Goal: Task Accomplishment & Management: Use online tool/utility

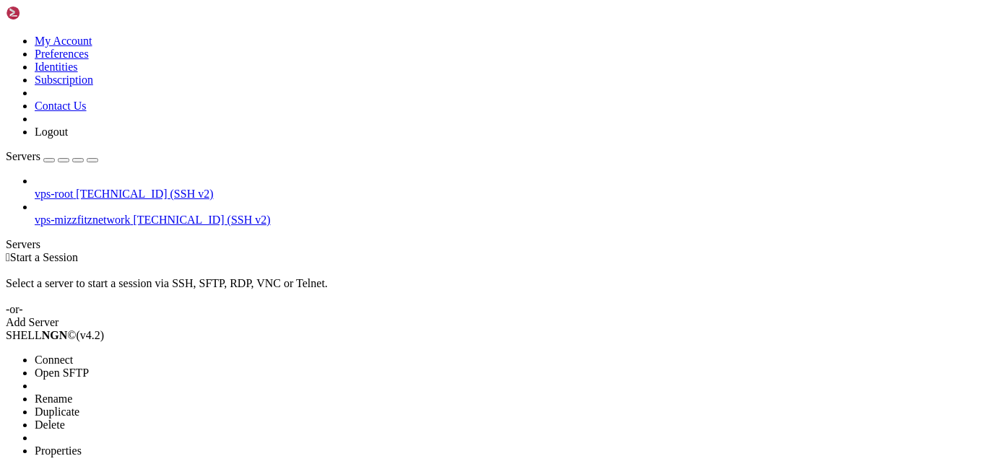
drag, startPoint x: 147, startPoint y: 90, endPoint x: 443, endPoint y: 94, distance: 296.1
click at [149, 354] on li "Connect" at bounding box center [100, 360] width 131 height 13
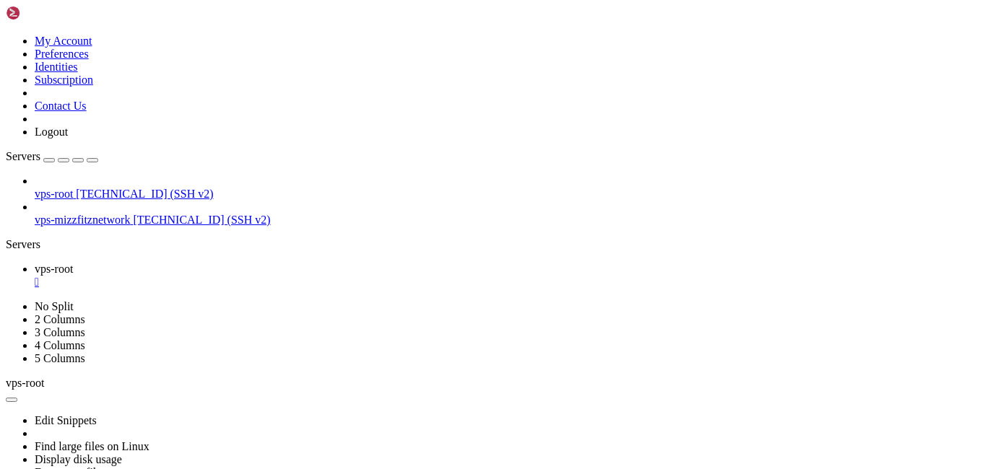
drag, startPoint x: 674, startPoint y: 704, endPoint x: 648, endPoint y: 704, distance: 26.0
click at [259, 276] on div "" at bounding box center [519, 282] width 968 height 13
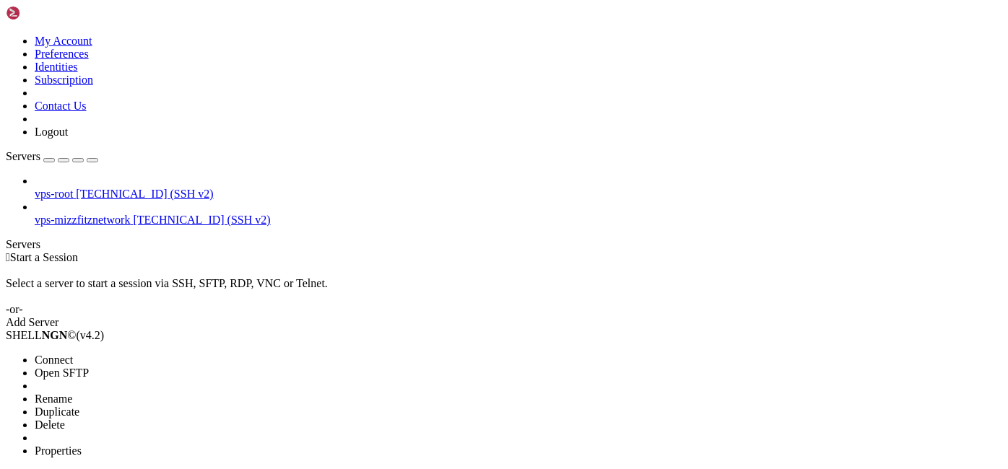
drag, startPoint x: 183, startPoint y: 117, endPoint x: 370, endPoint y: 2, distance: 220.1
click at [166, 367] on li "Open SFTP" at bounding box center [100, 373] width 131 height 13
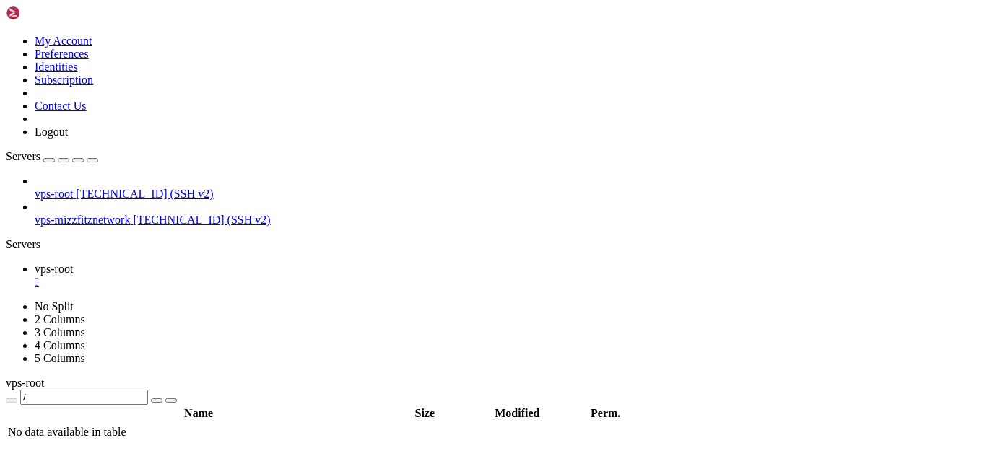
click at [259, 276] on div "" at bounding box center [519, 282] width 968 height 13
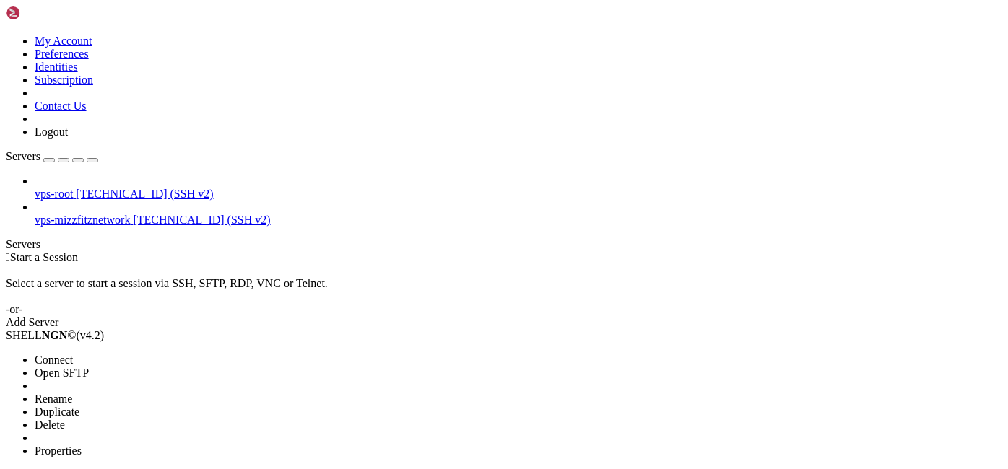
click at [89, 367] on span "Open SFTP" at bounding box center [62, 373] width 54 height 12
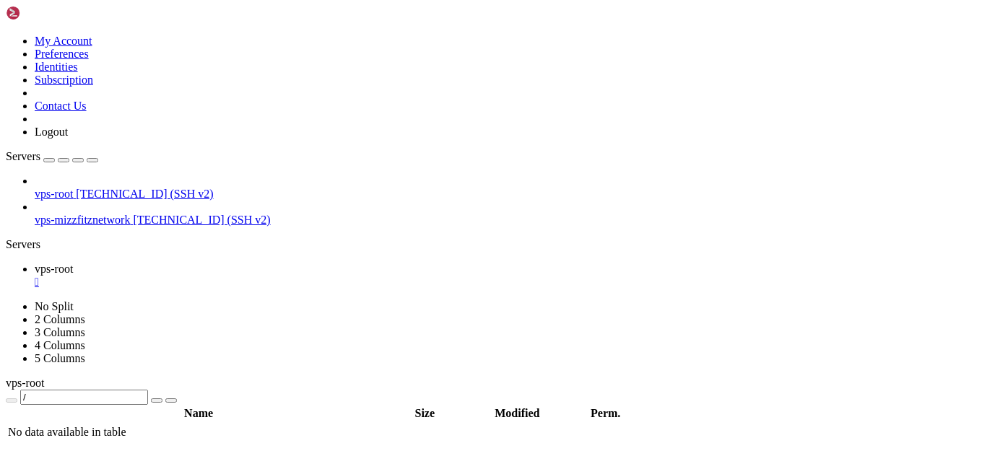
click at [259, 276] on div "" at bounding box center [519, 282] width 968 height 13
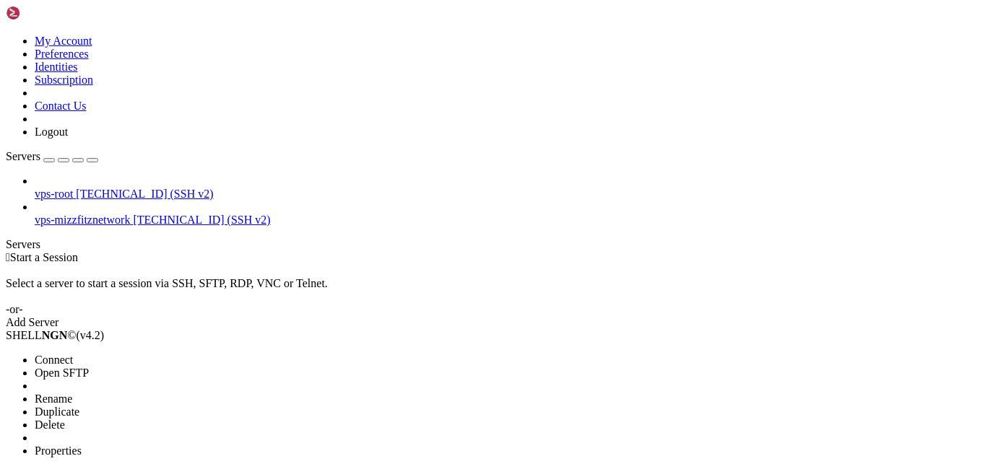
drag, startPoint x: 122, startPoint y: 123, endPoint x: 255, endPoint y: 97, distance: 135.4
click at [123, 367] on li "Open SFTP" at bounding box center [100, 373] width 131 height 13
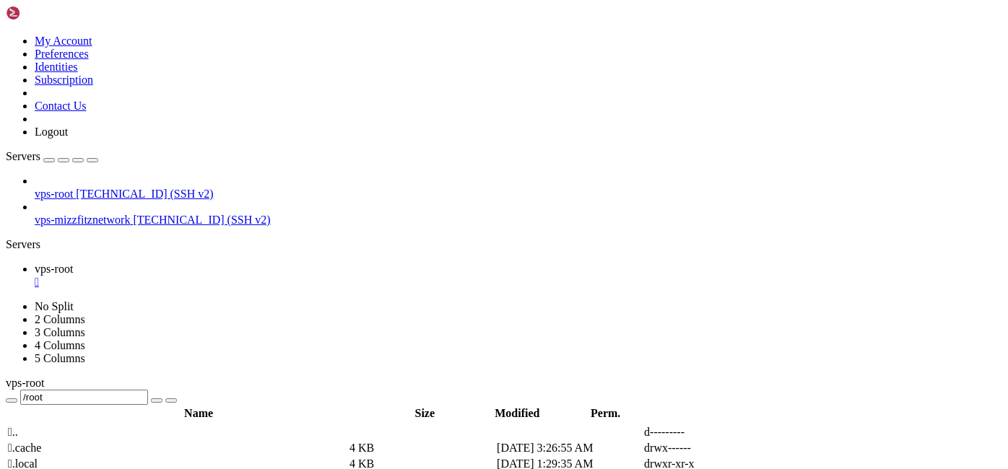
click at [12, 426] on span "" at bounding box center [10, 432] width 4 height 12
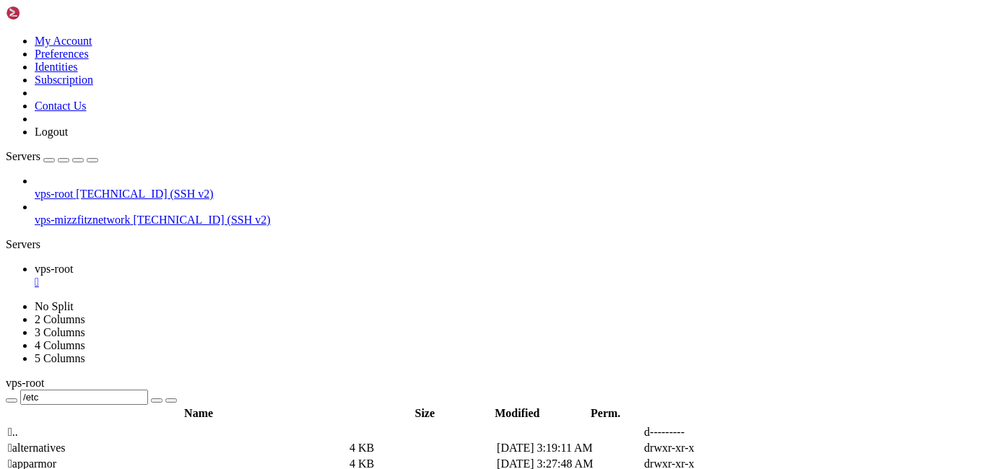
type input "/etc/apt"
drag, startPoint x: 295, startPoint y: 381, endPoint x: 562, endPoint y: 362, distance: 267.8
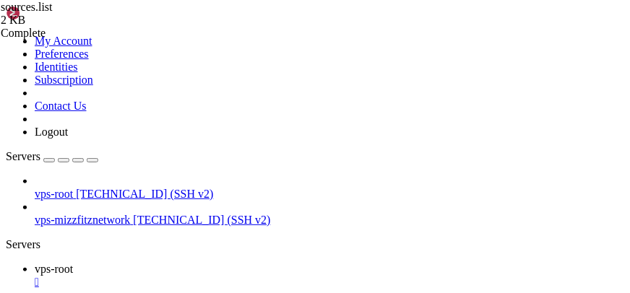
drag, startPoint x: 271, startPoint y: 131, endPoint x: 289, endPoint y: 129, distance: 17.4
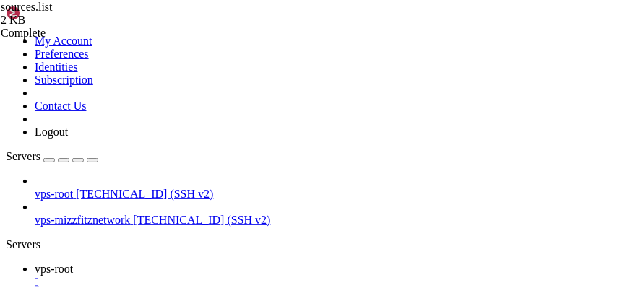
drag, startPoint x: 274, startPoint y: 183, endPoint x: 292, endPoint y: 181, distance: 18.3
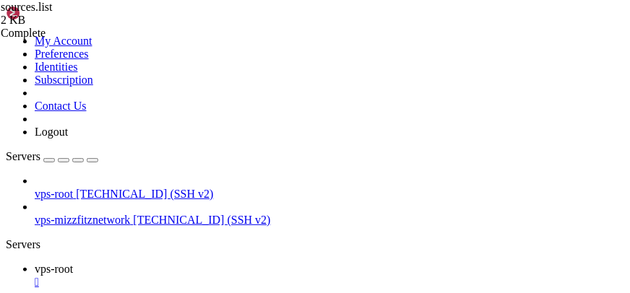
type textarea "# deb-src [URL][DOMAIN_NAME] jammy-updates universe"
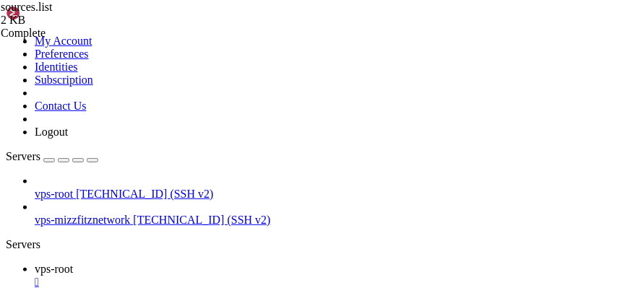
scroll to position [0, 6]
type textarea "# deb-src [URL][DOMAIN_NAME] jammy-updates multiverse"
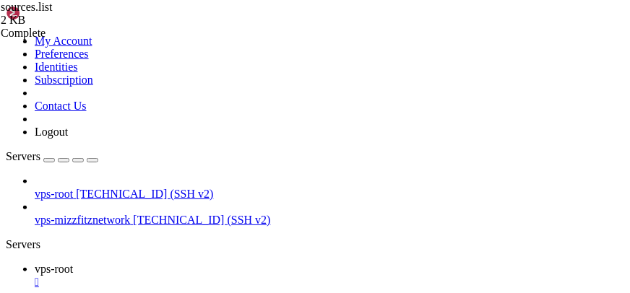
type textarea "## N.B. software from this repository may not have been tested as"
type textarea "# deb-src [URL][DOMAIN_NAME] jammy-updates multiverse"
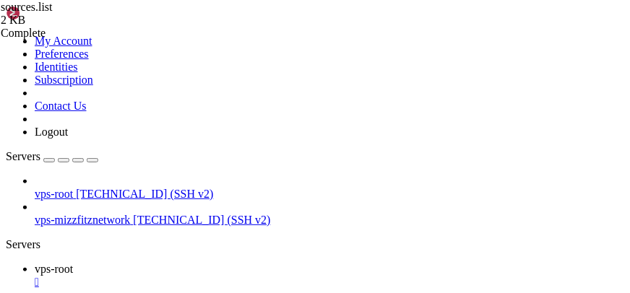
scroll to position [0, 4]
type textarea "# deb-src [URL][DOMAIN_NAME] jammy-backports main restricted universe multiverse"
type textarea "# deb-src [URL][DOMAIN_NAME] jammy-security multiverse"
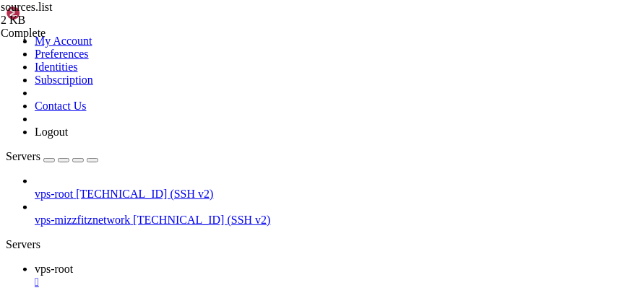
click at [261, 276] on div "" at bounding box center [329, 282] width 589 height 13
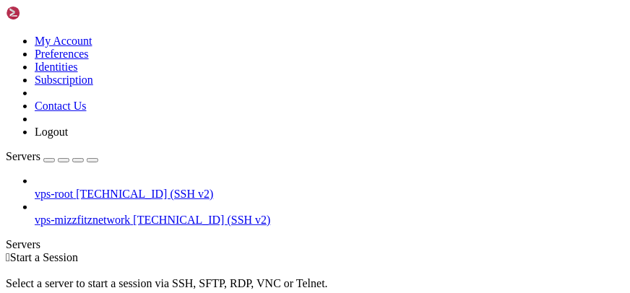
drag, startPoint x: 136, startPoint y: 118, endPoint x: 139, endPoint y: 99, distance: 19.7
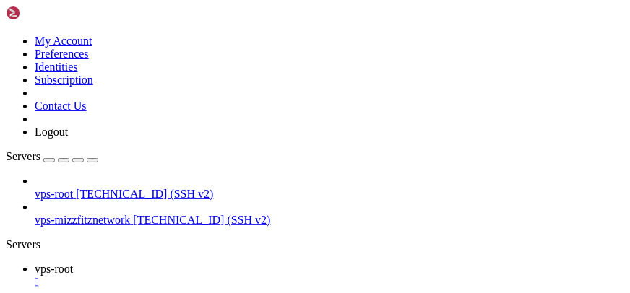
scroll to position [104, 0]
click at [92, 160] on icon "button" at bounding box center [92, 160] width 0 height 0
click at [378, 263] on ul "vps-root " at bounding box center [315, 276] width 618 height 26
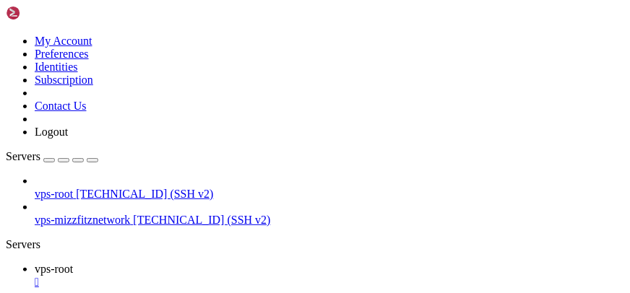
drag, startPoint x: 240, startPoint y: 654, endPoint x: 230, endPoint y: 660, distance: 11.0
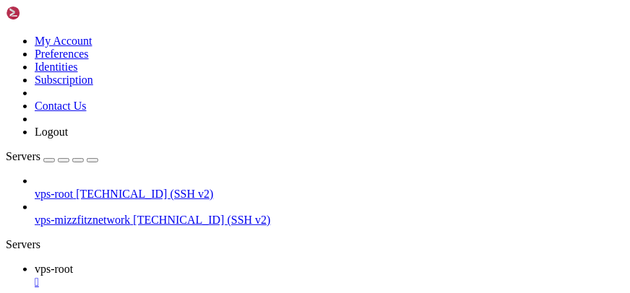
scroll to position [18404, 0]
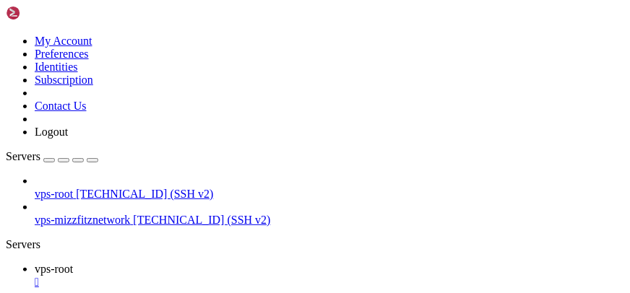
drag, startPoint x: 326, startPoint y: 62, endPoint x: 307, endPoint y: 32, distance: 35.7
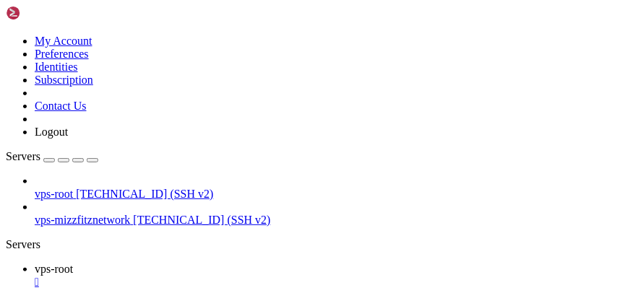
scroll to position [23407, 0]
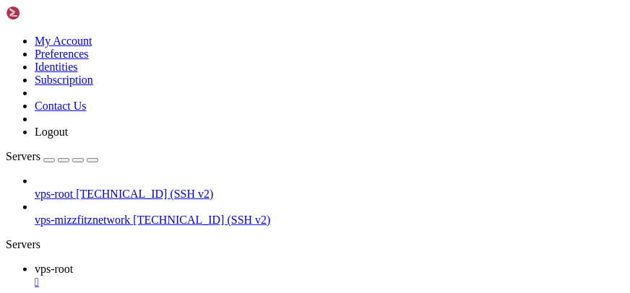
click at [98, 276] on div "" at bounding box center [329, 282] width 589 height 13
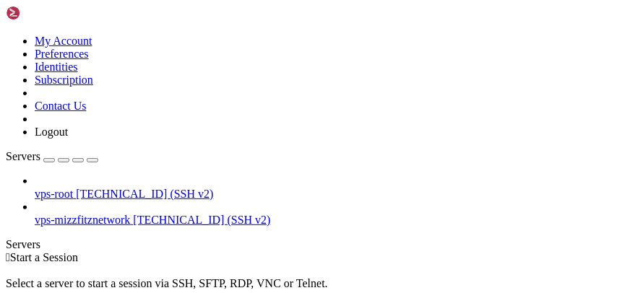
drag, startPoint x: 0, startPoint y: 48, endPoint x: 14, endPoint y: 39, distance: 17.2
click at [6, 238] on div "Servers" at bounding box center [315, 244] width 618 height 13
drag, startPoint x: 161, startPoint y: 98, endPoint x: 366, endPoint y: 6, distance: 224.6
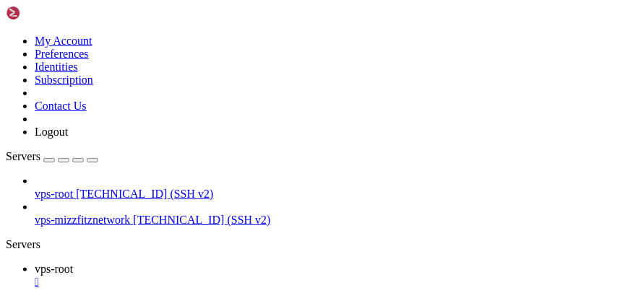
scroll to position [0, 0]
click at [260, 276] on div "" at bounding box center [329, 282] width 589 height 13
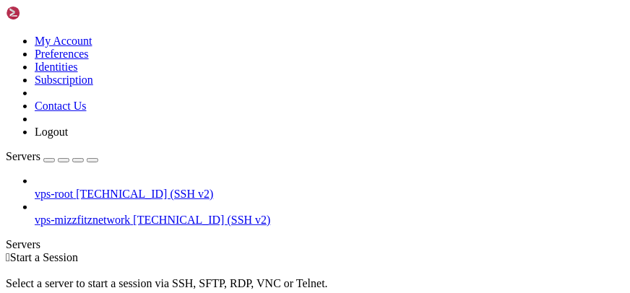
drag, startPoint x: 68, startPoint y: 82, endPoint x: 102, endPoint y: 79, distance: 34.1
drag, startPoint x: 118, startPoint y: 98, endPoint x: 172, endPoint y: 82, distance: 55.7
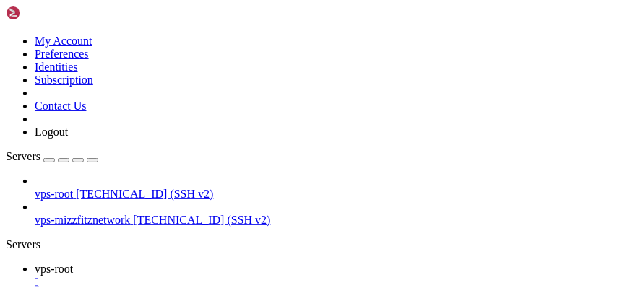
click at [257, 276] on div "" at bounding box center [329, 282] width 589 height 13
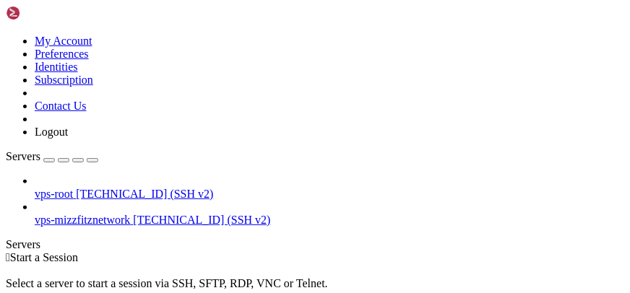
drag, startPoint x: 147, startPoint y: 94, endPoint x: 229, endPoint y: 92, distance: 81.6
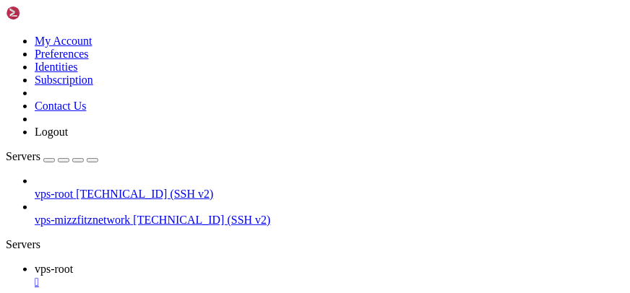
drag, startPoint x: 338, startPoint y: 718, endPoint x: 155, endPoint y: 621, distance: 207.4
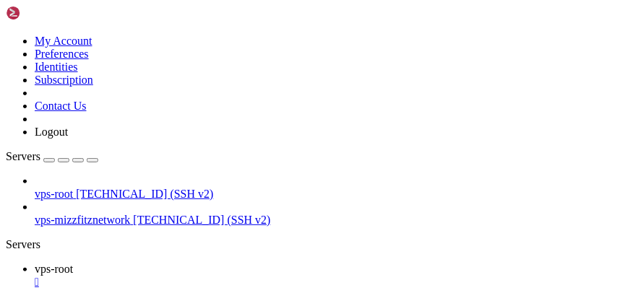
scroll to position [338, 0]
drag, startPoint x: 285, startPoint y: 685, endPoint x: 178, endPoint y: 631, distance: 119.8
drag, startPoint x: 322, startPoint y: 694, endPoint x: 178, endPoint y: 619, distance: 162.8
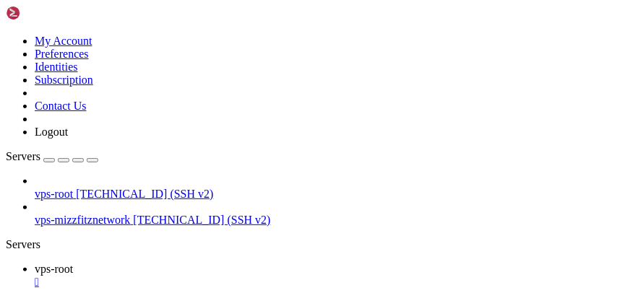
scroll to position [676, 0]
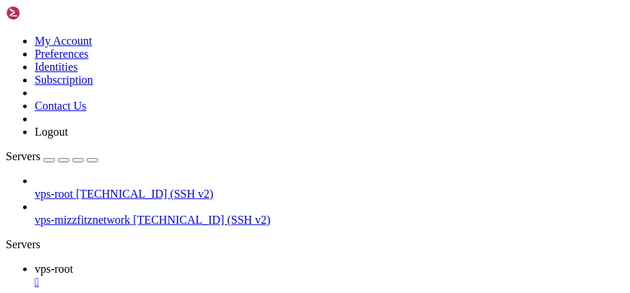
drag, startPoint x: 373, startPoint y: 712, endPoint x: 192, endPoint y: 655, distance: 189.3
click at [257, 276] on div "" at bounding box center [329, 282] width 589 height 13
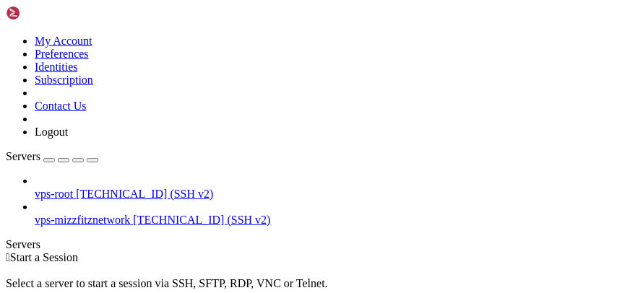
drag, startPoint x: 147, startPoint y: 138, endPoint x: 301, endPoint y: 105, distance: 157.3
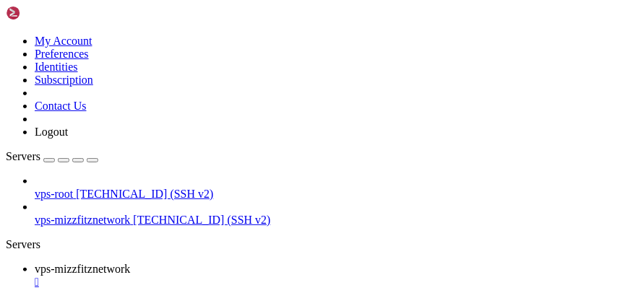
scroll to position [338, 0]
click at [92, 160] on icon "button" at bounding box center [92, 160] width 0 height 0
drag, startPoint x: 505, startPoint y: 638, endPoint x: 364, endPoint y: 605, distance: 144.5
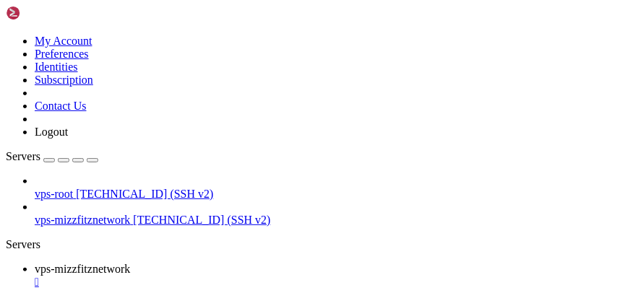
scroll to position [363, 0]
drag, startPoint x: 469, startPoint y: 599, endPoint x: 358, endPoint y: 580, distance: 112.9
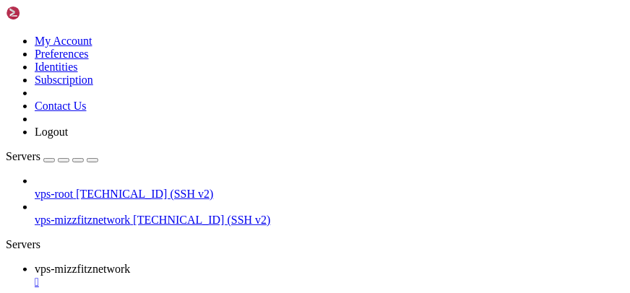
drag, startPoint x: 260, startPoint y: 726, endPoint x: 181, endPoint y: 724, distance: 78.7
copy x-row "freerdp3-x11"
drag, startPoint x: 361, startPoint y: 737, endPoint x: 516, endPoint y: 739, distance: 155.3
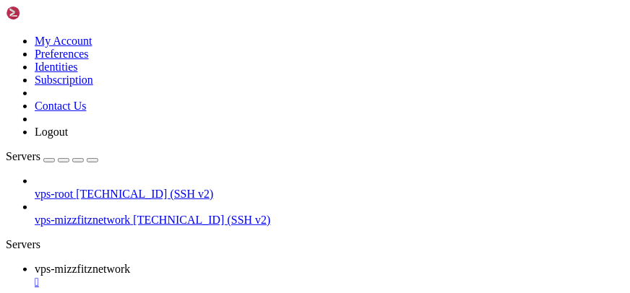
drag, startPoint x: 505, startPoint y: 728, endPoint x: 406, endPoint y: 698, distance: 104.0
drag, startPoint x: 511, startPoint y: 678, endPoint x: 375, endPoint y: 689, distance: 136.2
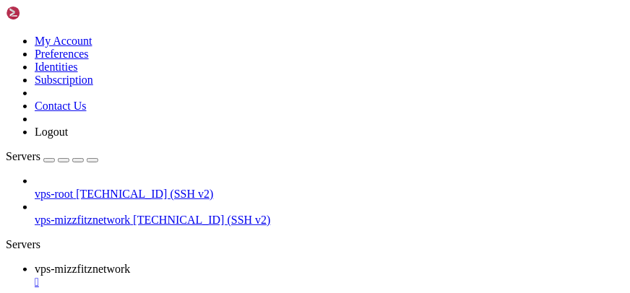
scroll to position [4132, 0]
drag, startPoint x: 477, startPoint y: 640, endPoint x: 317, endPoint y: 654, distance: 160.2
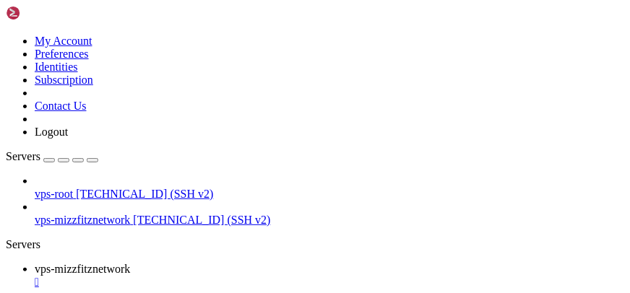
drag, startPoint x: 482, startPoint y: 667, endPoint x: 342, endPoint y: 670, distance: 139.4
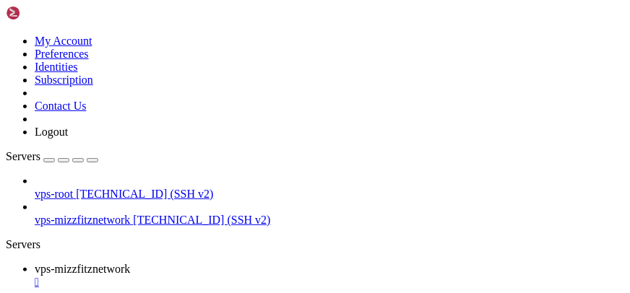
drag, startPoint x: 204, startPoint y: 623, endPoint x: 470, endPoint y: 674, distance: 271.3
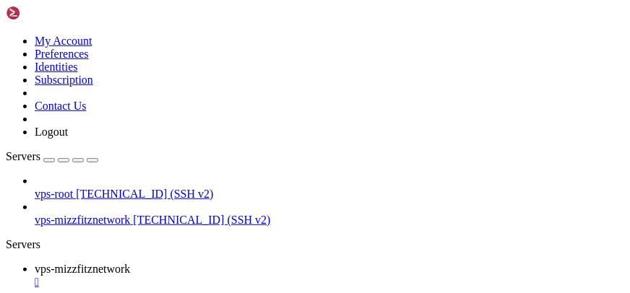
scroll to position [23018, 0]
click at [6, 238] on div "Servers" at bounding box center [315, 244] width 618 height 13
type input "/home/mizzfitznetwork"
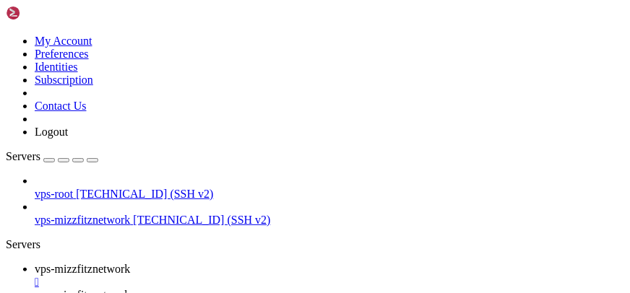
drag, startPoint x: 161, startPoint y: 121, endPoint x: 252, endPoint y: 119, distance: 91.0
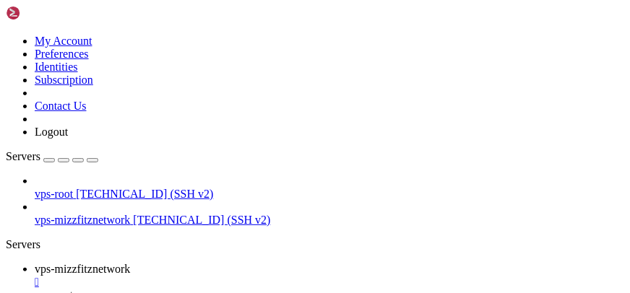
type input "/root/.local/share"
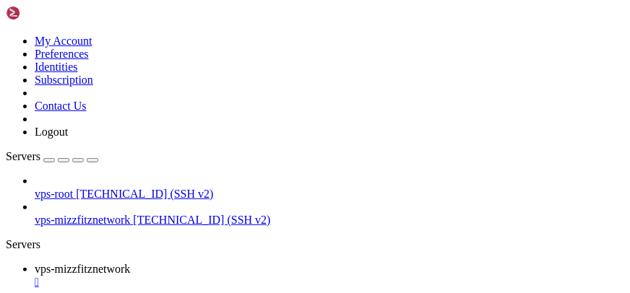
scroll to position [23031, 0]
drag, startPoint x: 281, startPoint y: 652, endPoint x: 259, endPoint y: 621, distance: 37.9
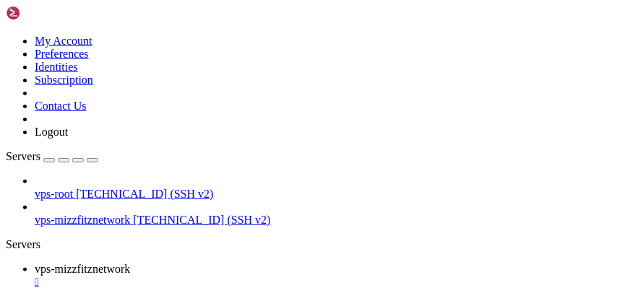
drag, startPoint x: 422, startPoint y: 738, endPoint x: 411, endPoint y: 743, distance: 12.0
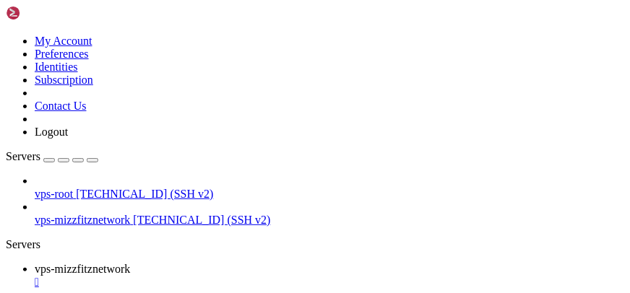
scroll to position [23109, 0]
drag, startPoint x: 165, startPoint y: 156, endPoint x: 187, endPoint y: 155, distance: 22.4
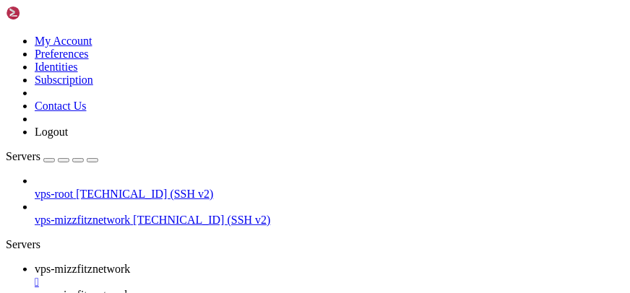
scroll to position [0, 0]
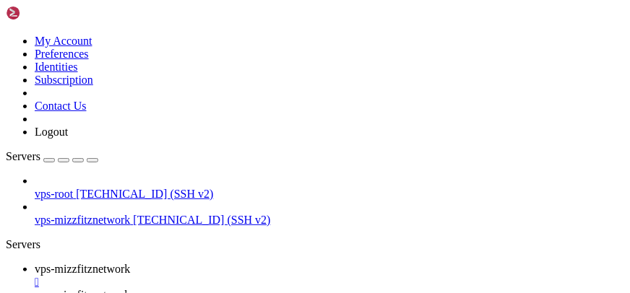
scroll to position [418, 0]
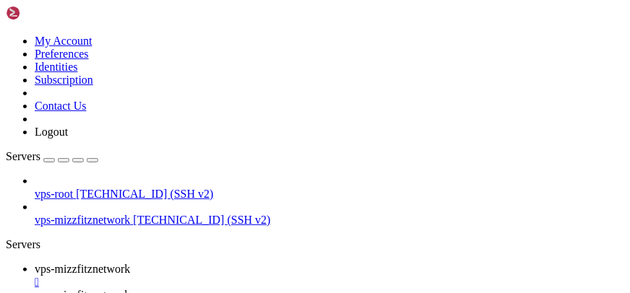
type input "/root"
drag, startPoint x: 387, startPoint y: 27, endPoint x: 439, endPoint y: 27, distance: 52.0
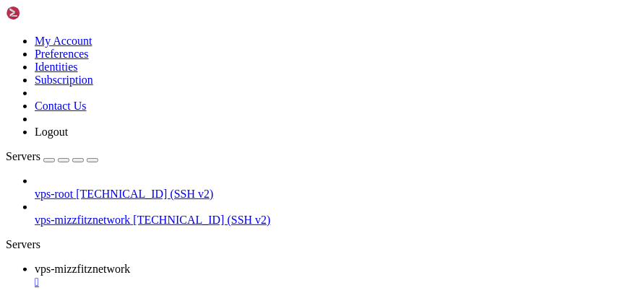
drag, startPoint x: 127, startPoint y: 90, endPoint x: 160, endPoint y: 108, distance: 36.8
type input "/root"
drag, startPoint x: 390, startPoint y: 12, endPoint x: 410, endPoint y: 31, distance: 28.1
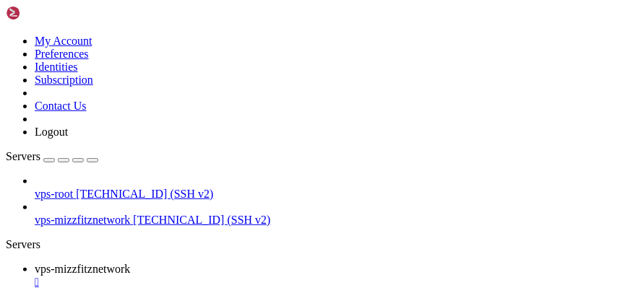
drag, startPoint x: 147, startPoint y: 557, endPoint x: 111, endPoint y: 556, distance: 35.4
copy span "dialog"
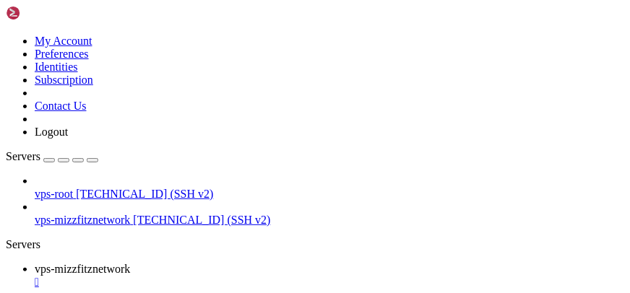
drag, startPoint x: 380, startPoint y: 668, endPoint x: 252, endPoint y: 640, distance: 130.9
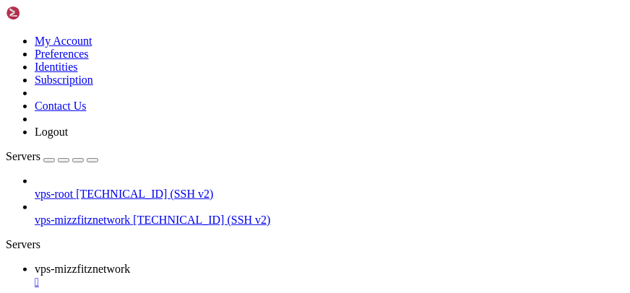
drag, startPoint x: 244, startPoint y: 643, endPoint x: 100, endPoint y: 656, distance: 145.1
drag, startPoint x: 117, startPoint y: 167, endPoint x: 163, endPoint y: 165, distance: 46.2
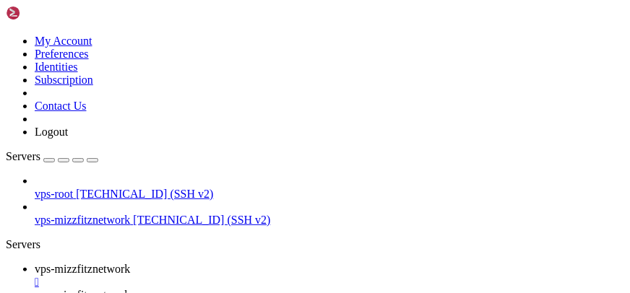
scroll to position [0, 0]
type input "/home"
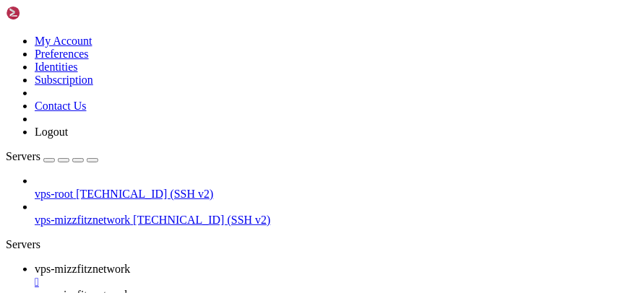
click at [130, 263] on span "vps-mizzfitznetwork" at bounding box center [82, 269] width 95 height 12
drag, startPoint x: 39, startPoint y: 695, endPoint x: 218, endPoint y: 709, distance: 179.6
drag, startPoint x: 218, startPoint y: 715, endPoint x: 35, endPoint y: 695, distance: 184.5
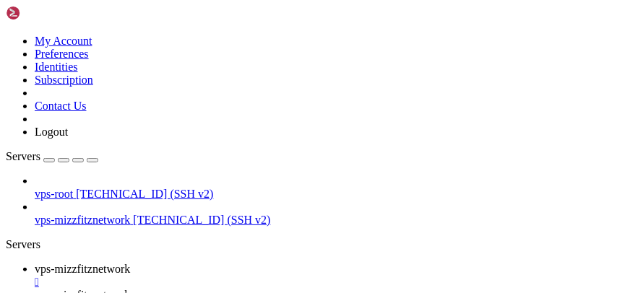
drag, startPoint x: 243, startPoint y: 680, endPoint x: 157, endPoint y: 691, distance: 86.6
drag, startPoint x: 238, startPoint y: 671, endPoint x: 396, endPoint y: 686, distance: 158.9
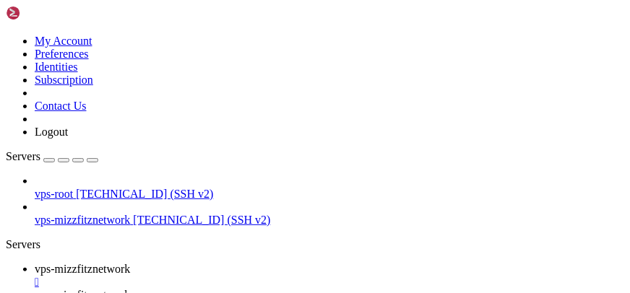
copy div "/home/mizzfitznetwork/.config/win apps/winapps.conf ."
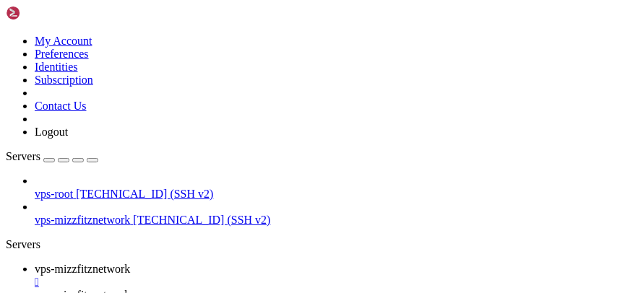
drag, startPoint x: 59, startPoint y: 602, endPoint x: 336, endPoint y: 622, distance: 278.0
drag, startPoint x: 251, startPoint y: 702, endPoint x: 209, endPoint y: 696, distance: 42.3
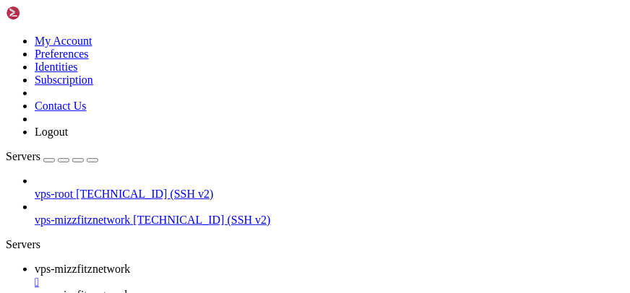
click at [130, 263] on span "vps-mizzfitznetwork" at bounding box center [82, 269] width 95 height 12
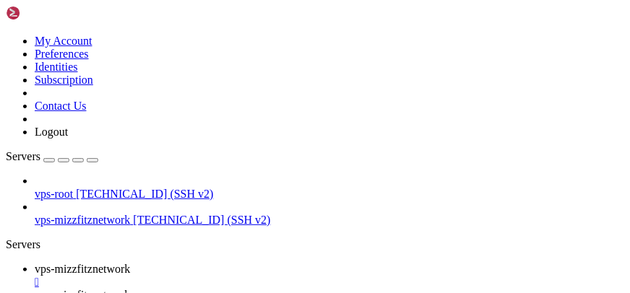
type input "/home/mizzfitznetwork"
click at [532, 263] on ul "vps-mizzfitznetwork  vps-mizzfitznetwork " at bounding box center [315, 289] width 618 height 52
click at [6, 35] on icon at bounding box center [6, 35] width 0 height 0
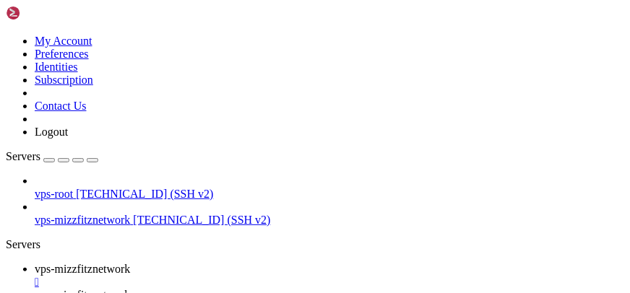
click at [89, 60] on link "Preferences" at bounding box center [62, 54] width 54 height 12
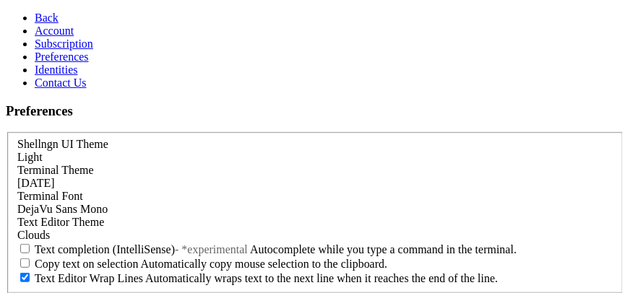
scroll to position [133, 0]
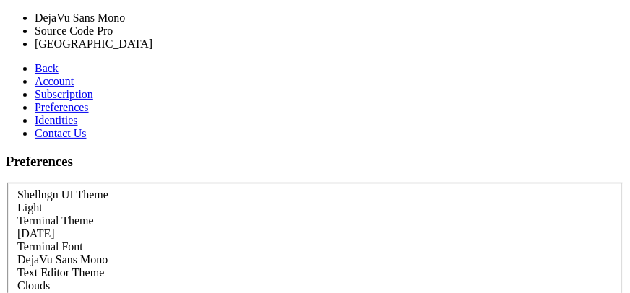
click at [178, 253] on div "DejaVu Sans Mono" at bounding box center [314, 259] width 595 height 13
click at [203, 227] on div "Tomorrow" at bounding box center [314, 233] width 595 height 13
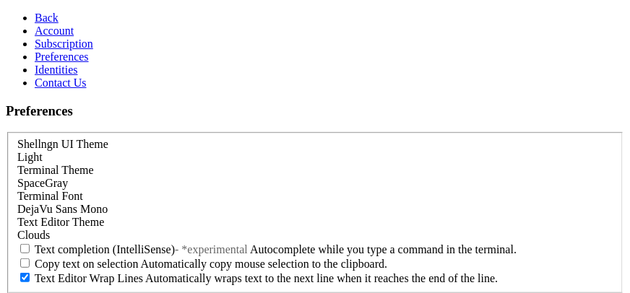
scroll to position [214, 0]
click at [175, 243] on span "Text completion (IntelliSense)" at bounding box center [105, 249] width 140 height 12
click at [30, 244] on input "Text completion (IntelliSense) - *experimental Autocomplete while you type a co…" at bounding box center [24, 248] width 9 height 9
checkbox input "true"
click at [139, 258] on span "Copy text on selection" at bounding box center [87, 264] width 104 height 12
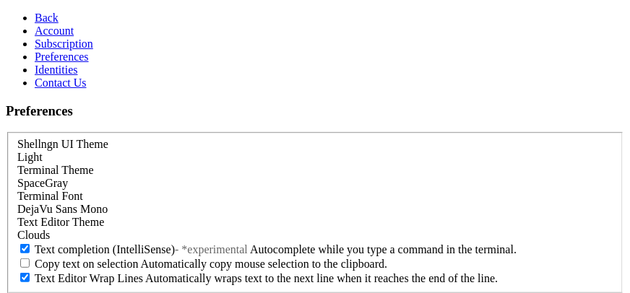
click at [30, 259] on input "Copy text on selection Automatically copy mouse selection to the clipboard." at bounding box center [24, 263] width 9 height 9
checkbox input "true"
click at [35, 50] on link "Subscription" at bounding box center [64, 44] width 58 height 12
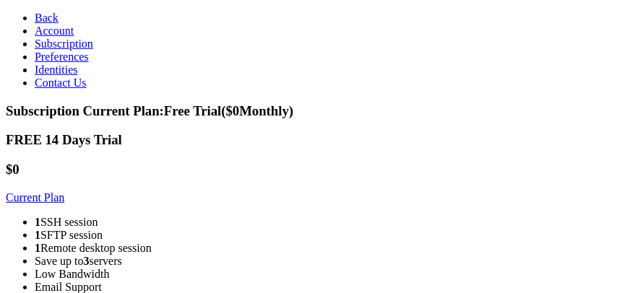
click at [35, 37] on link "Account" at bounding box center [54, 31] width 39 height 12
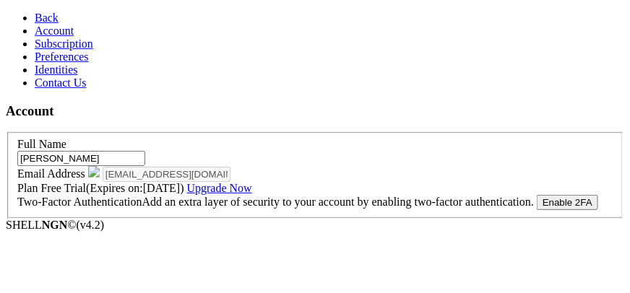
scroll to position [35, 0]
click at [35, 12] on span "Back" at bounding box center [47, 18] width 24 height 12
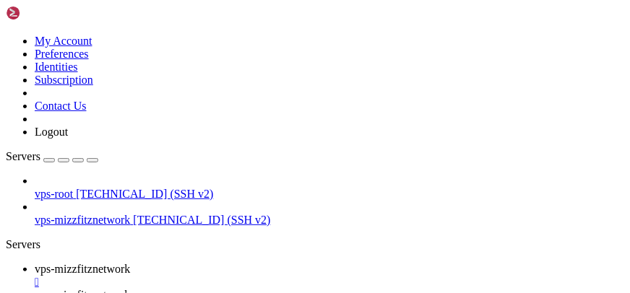
scroll to position [24902, 0]
click at [304, 276] on div "" at bounding box center [329, 282] width 589 height 13
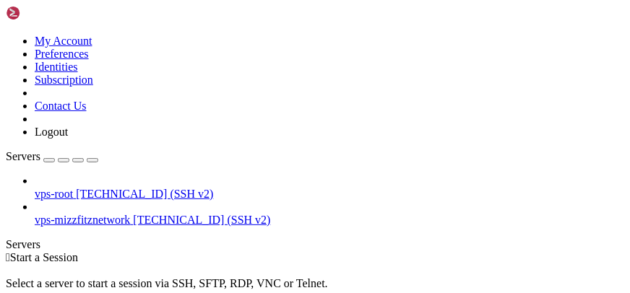
drag, startPoint x: 105, startPoint y: 87, endPoint x: 479, endPoint y: 110, distance: 375.5
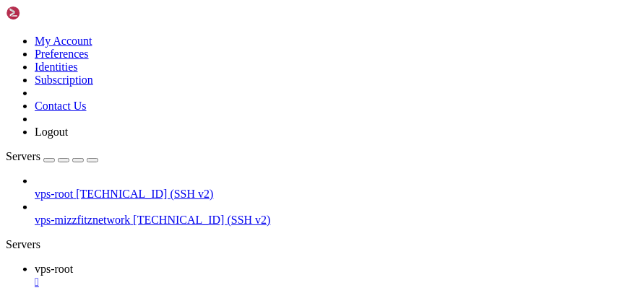
scroll to position [30738, 0]
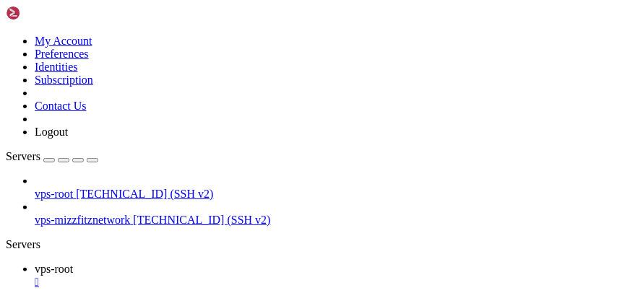
scroll to position [30856, 0]
drag, startPoint x: 363, startPoint y: 701, endPoint x: 293, endPoint y: 682, distance: 72.5
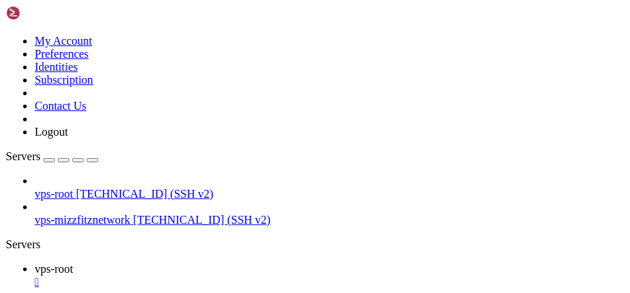
scroll to position [30934, 0]
drag, startPoint x: 386, startPoint y: 708, endPoint x: 308, endPoint y: 731, distance: 82.0
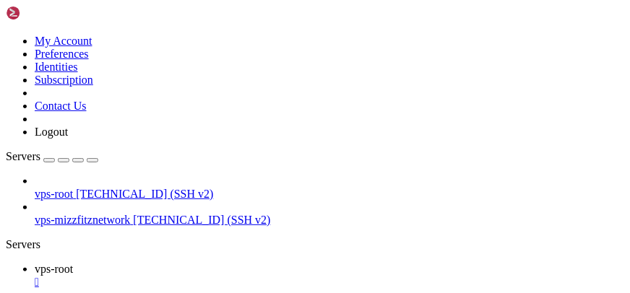
drag, startPoint x: 370, startPoint y: 690, endPoint x: 310, endPoint y: 700, distance: 60.7
drag, startPoint x: 309, startPoint y: 700, endPoint x: 253, endPoint y: 722, distance: 59.9
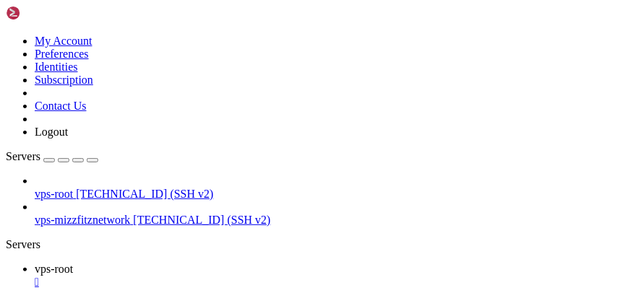
scroll to position [31025, 0]
drag, startPoint x: 126, startPoint y: 102, endPoint x: 110, endPoint y: 110, distance: 17.8
click at [123, 188] on link "vps-root [TECHNICAL_ID] (SSH v2)" at bounding box center [329, 194] width 589 height 13
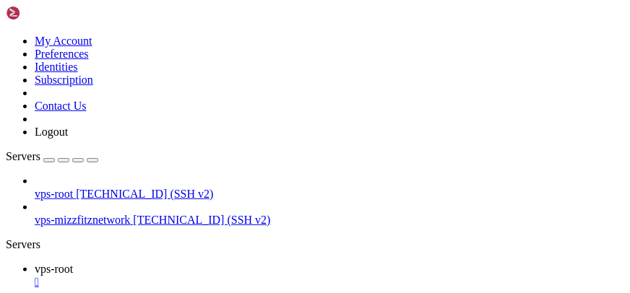
drag, startPoint x: 367, startPoint y: 726, endPoint x: 176, endPoint y: 663, distance: 200.9
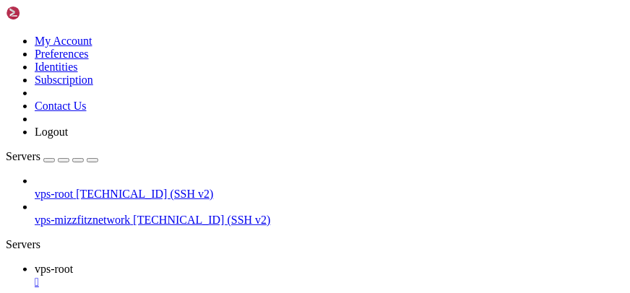
drag, startPoint x: 301, startPoint y: 682, endPoint x: 235, endPoint y: 630, distance: 84.8
click at [259, 276] on div "" at bounding box center [329, 282] width 589 height 13
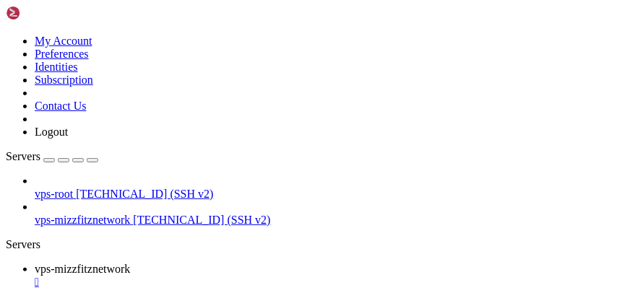
scroll to position [285, 0]
drag, startPoint x: 274, startPoint y: 718, endPoint x: 130, endPoint y: 602, distance: 185.4
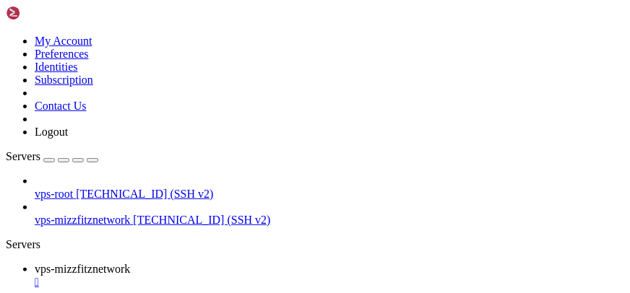
click at [92, 160] on icon "button" at bounding box center [92, 160] width 0 height 0
